Goal: Navigation & Orientation: Find specific page/section

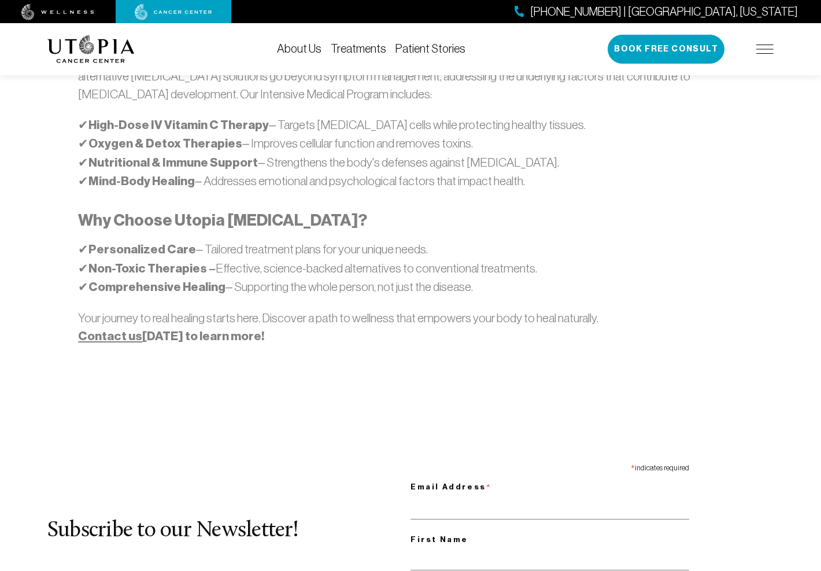
click at [295, 43] on link "About Us" at bounding box center [299, 48] width 45 height 13
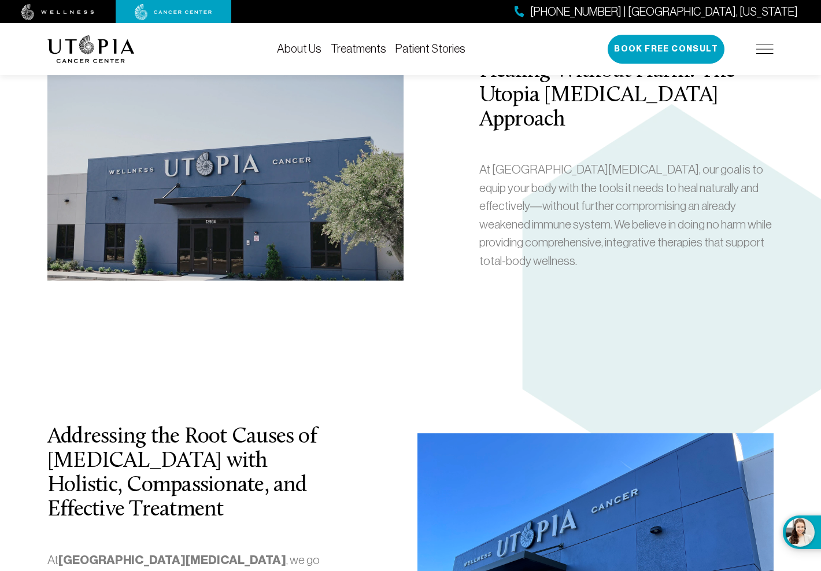
scroll to position [2081, 0]
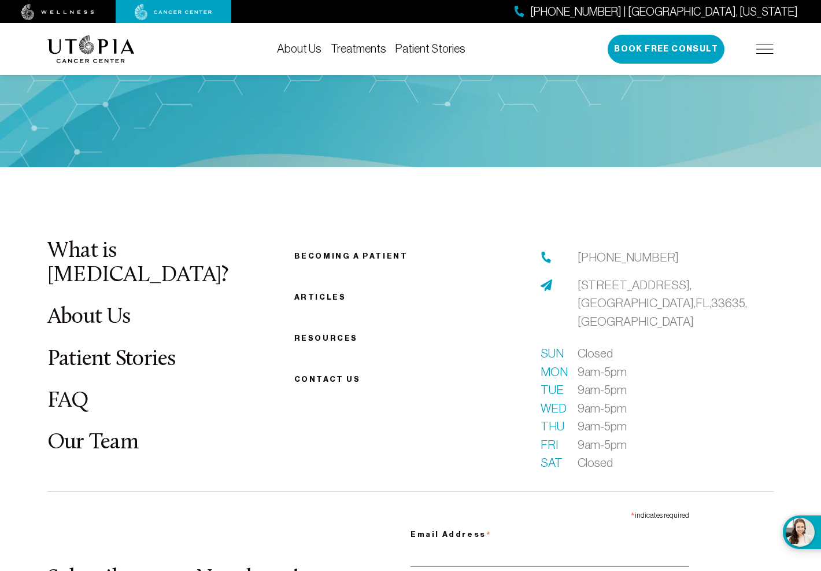
click at [109, 431] on link "Our Team" at bounding box center [92, 442] width 91 height 23
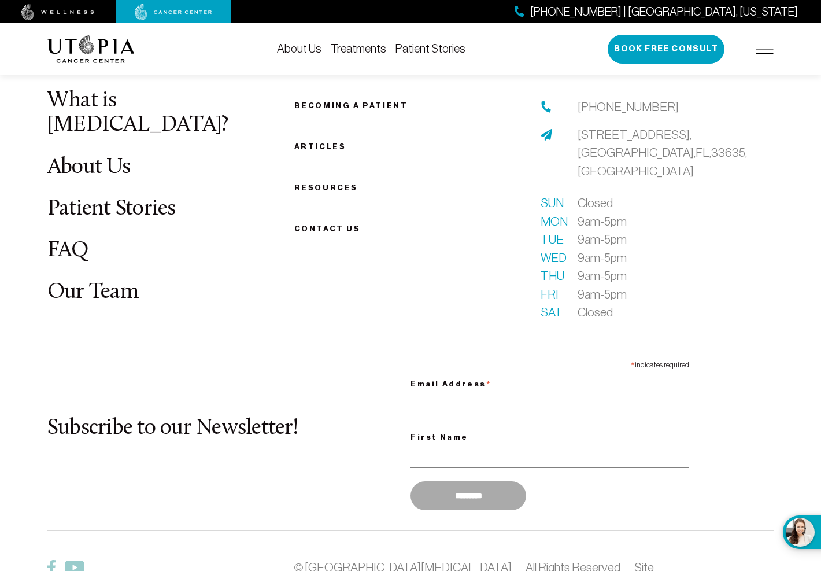
scroll to position [3857, 0]
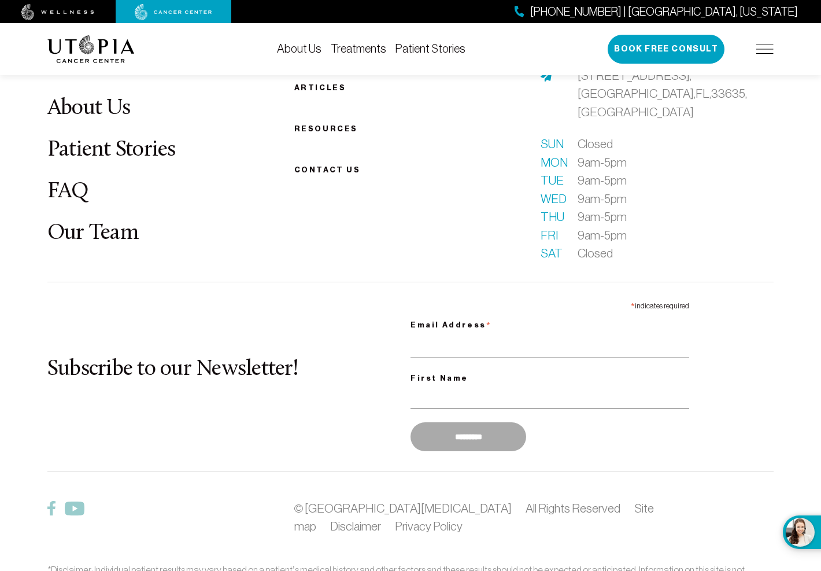
click at [118, 222] on link "Our Team" at bounding box center [92, 233] width 91 height 23
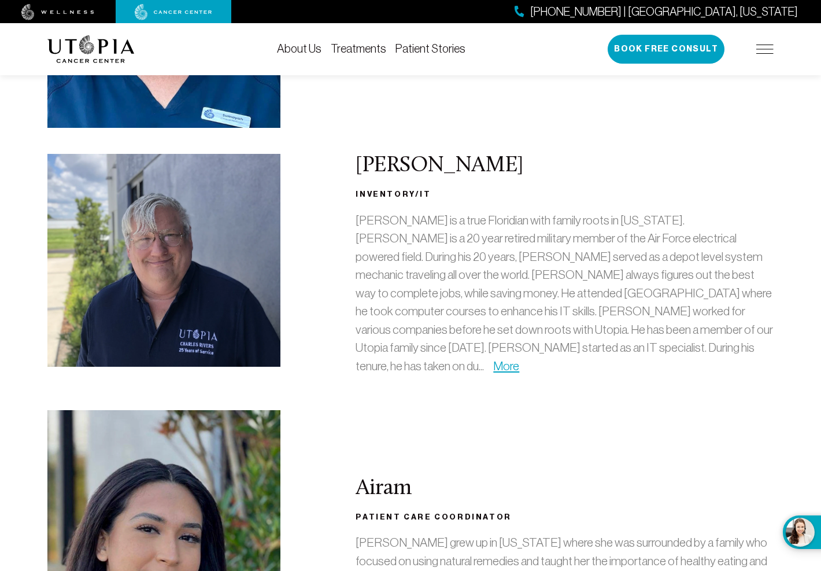
scroll to position [2139, 0]
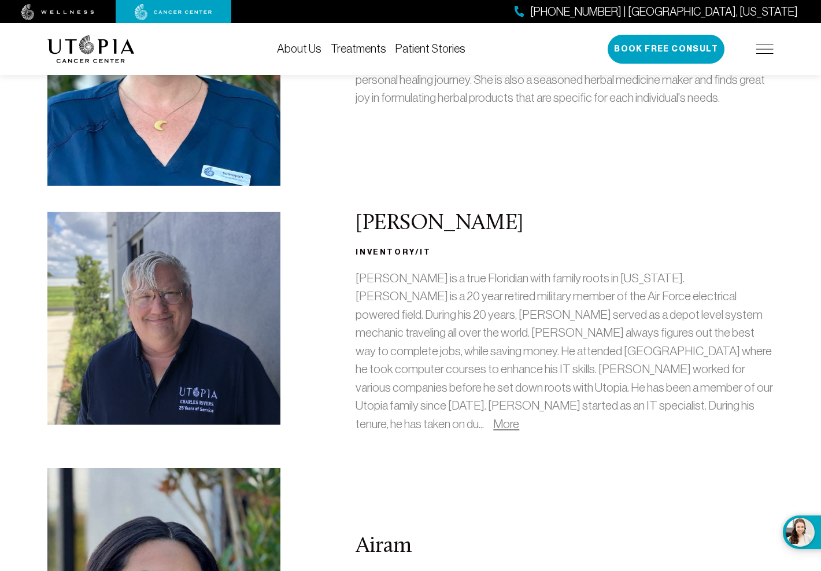
click at [519, 417] on link "More" at bounding box center [506, 423] width 26 height 13
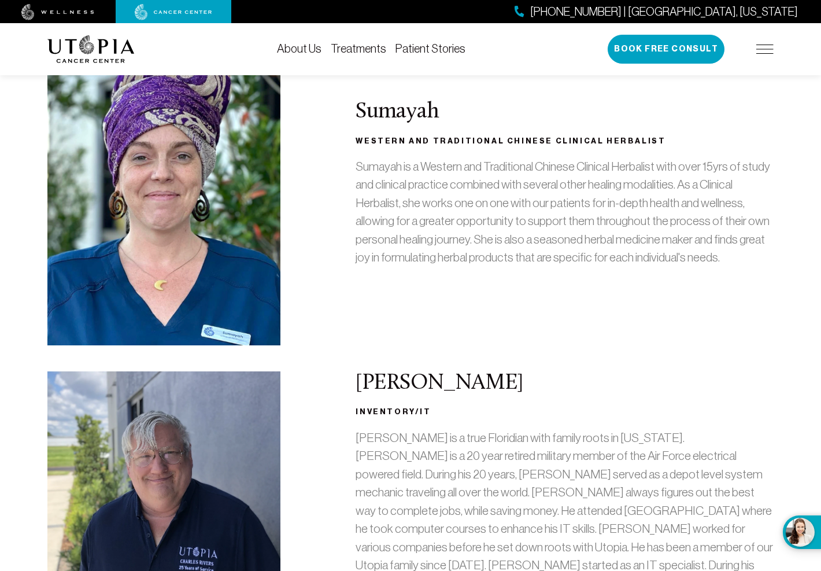
scroll to position [2081, 0]
